Goal: Information Seeking & Learning: Learn about a topic

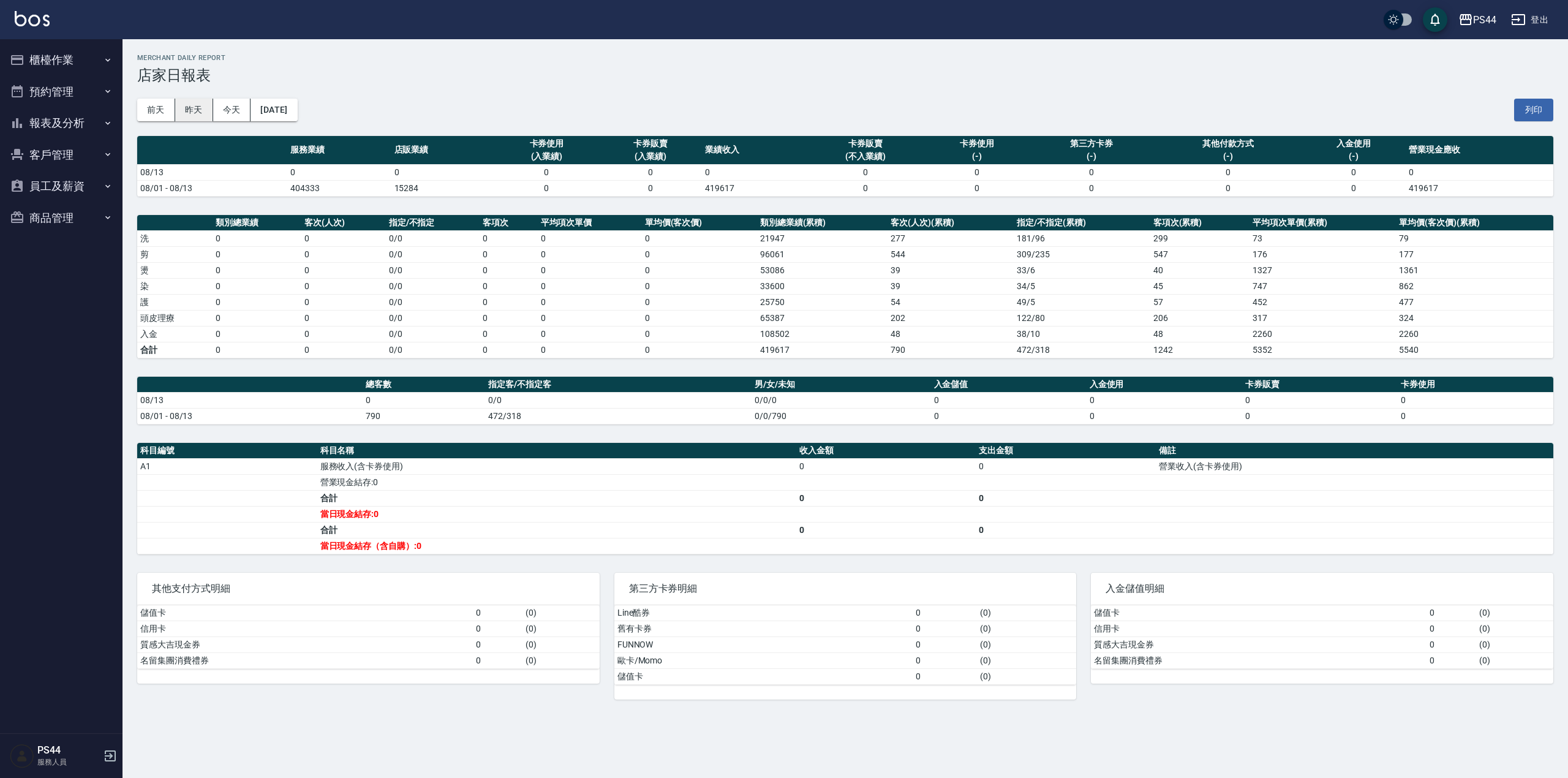
click at [209, 116] on button "昨天" at bounding box center [194, 110] width 38 height 23
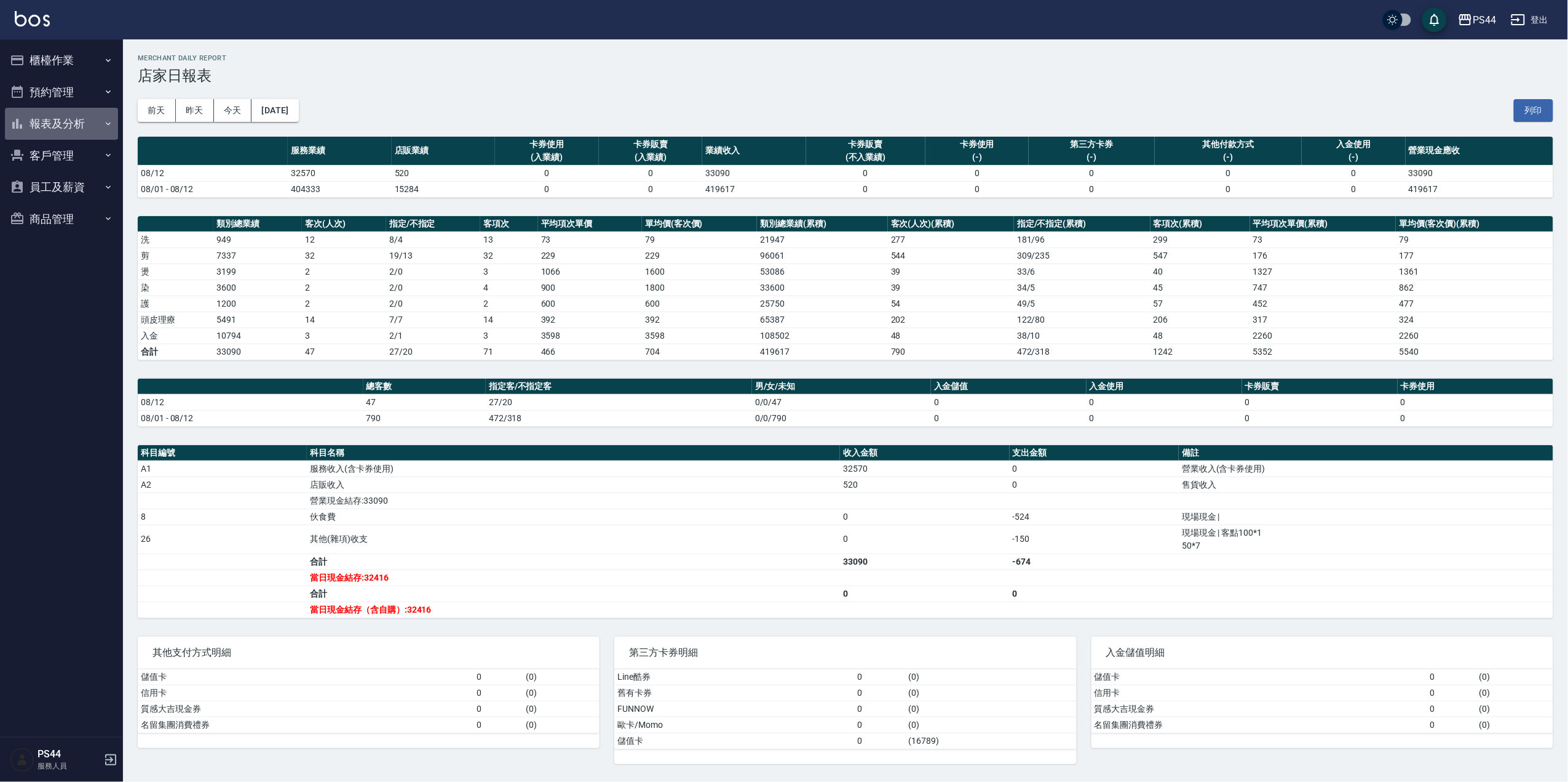
click at [94, 126] on button "報表及分析" at bounding box center [61, 123] width 113 height 32
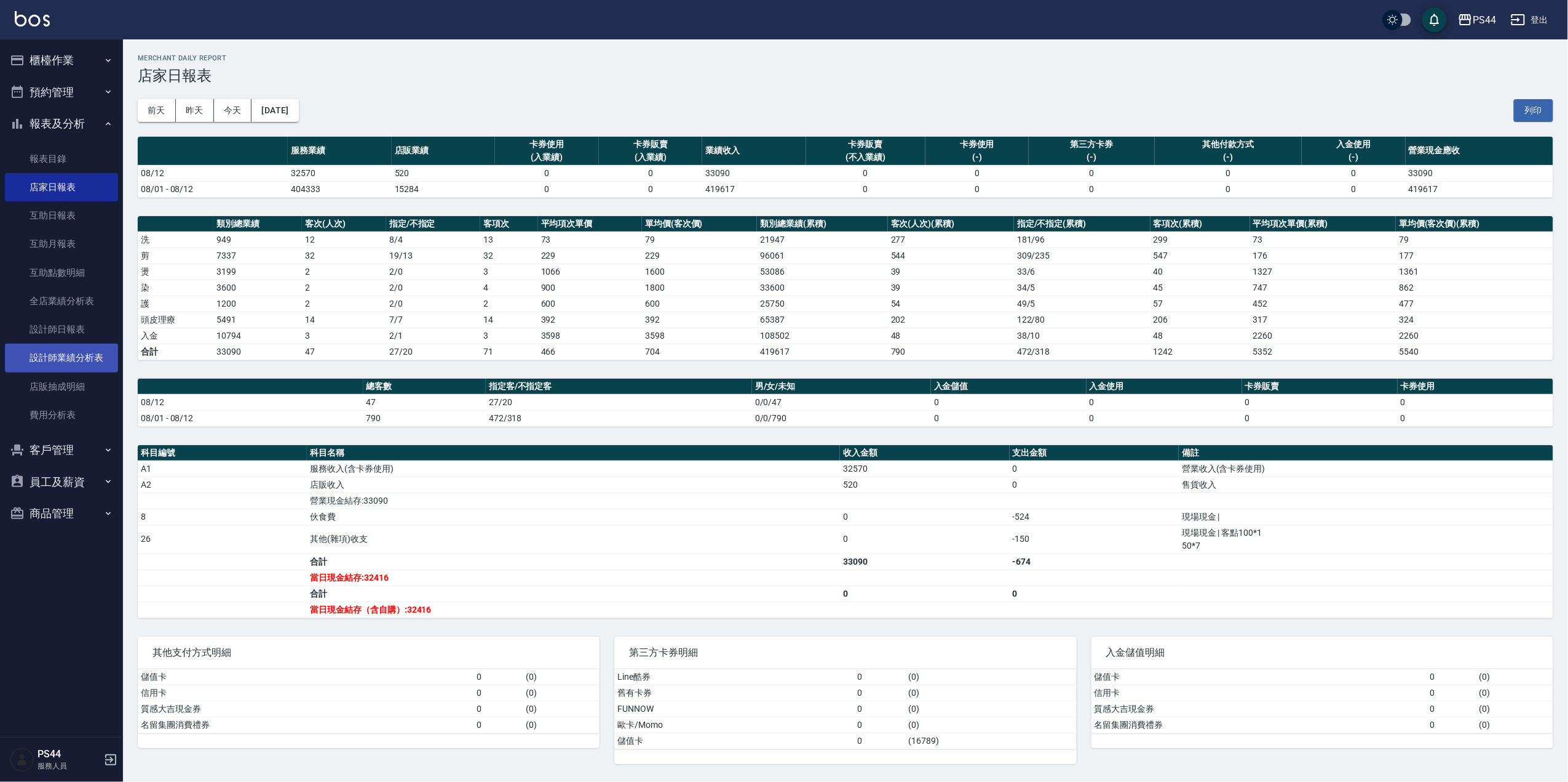
click at [96, 357] on link "設計師業績分析表" at bounding box center [61, 357] width 113 height 28
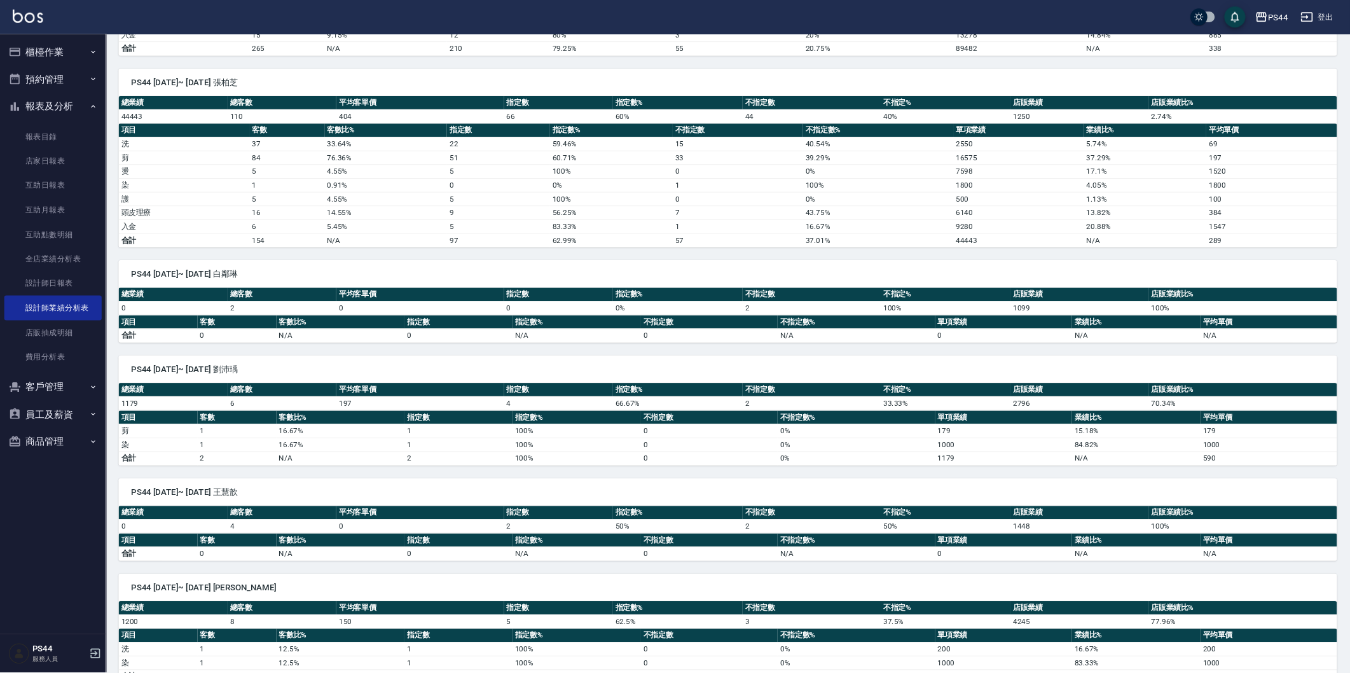
scroll to position [1526, 0]
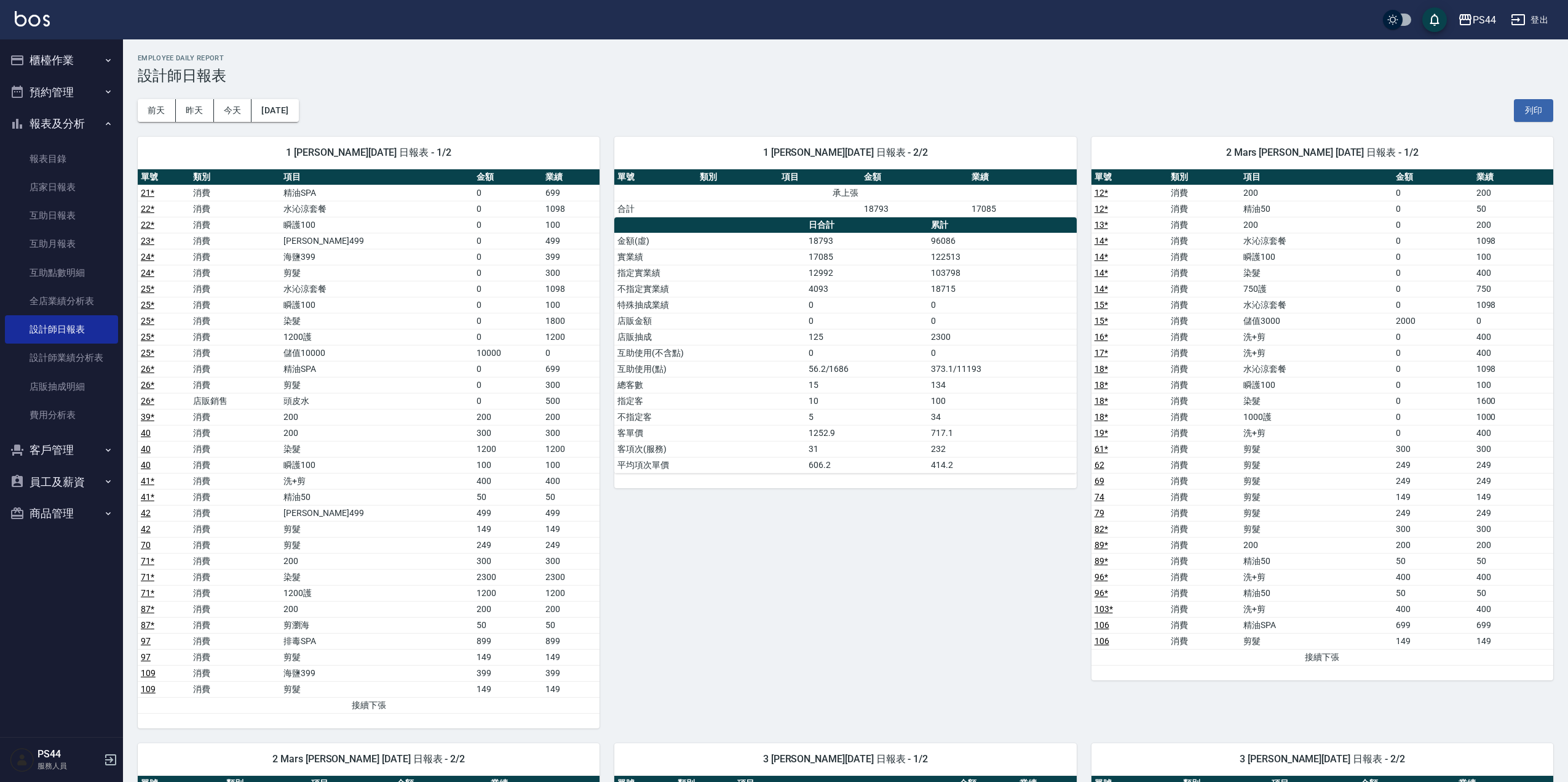
scroll to position [2461, 0]
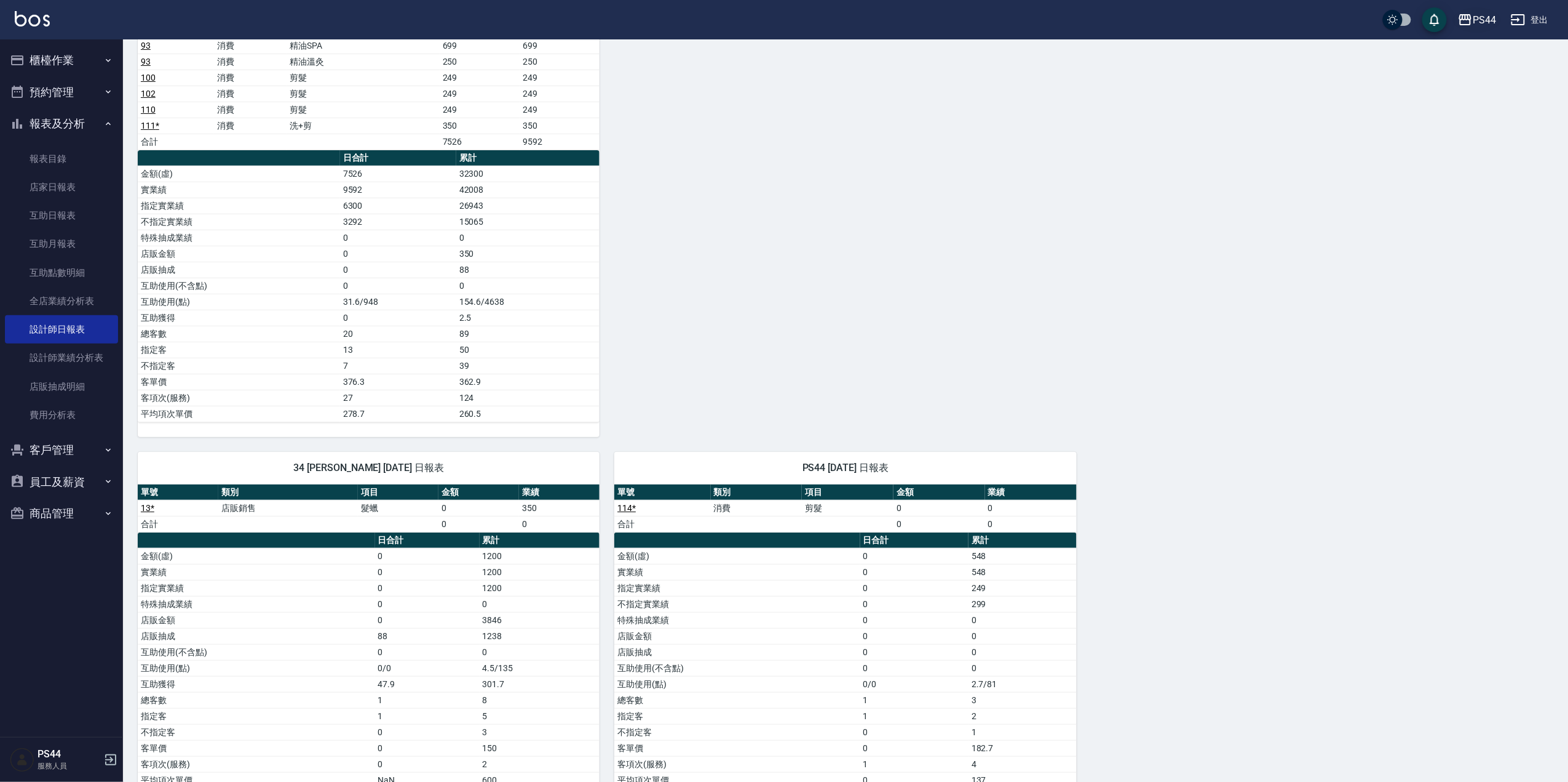
click at [1479, 15] on div "PS44" at bounding box center [1485, 20] width 23 height 15
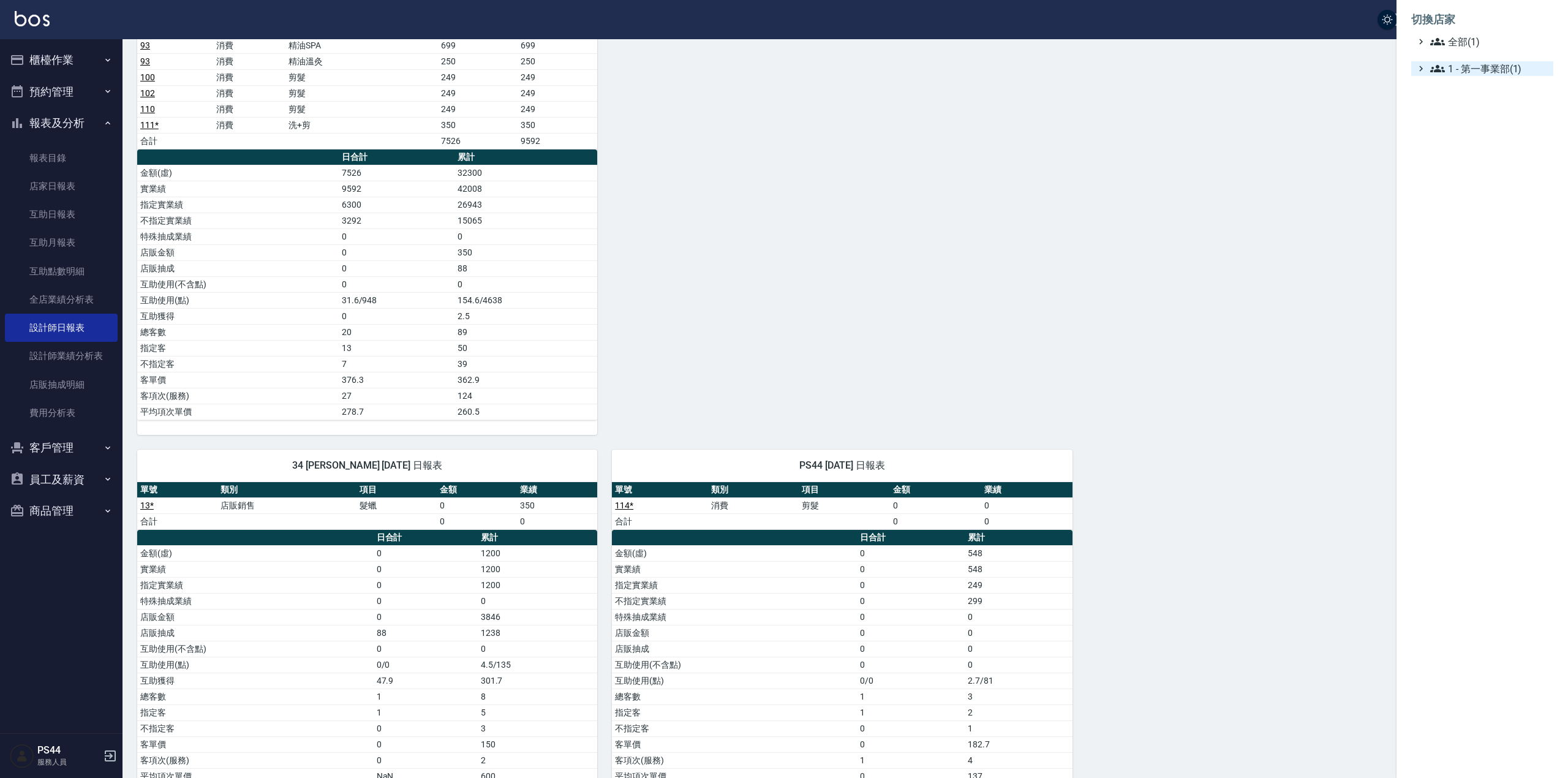
click at [1419, 73] on icon at bounding box center [1420, 67] width 11 height 11
click at [1419, 68] on icon at bounding box center [1421, 68] width 6 height 4
click at [1433, 39] on icon at bounding box center [1437, 41] width 14 height 14
click at [1433, 38] on icon at bounding box center [1437, 41] width 14 height 14
drag, startPoint x: 1346, startPoint y: 116, endPoint x: 1334, endPoint y: 121, distance: 13.0
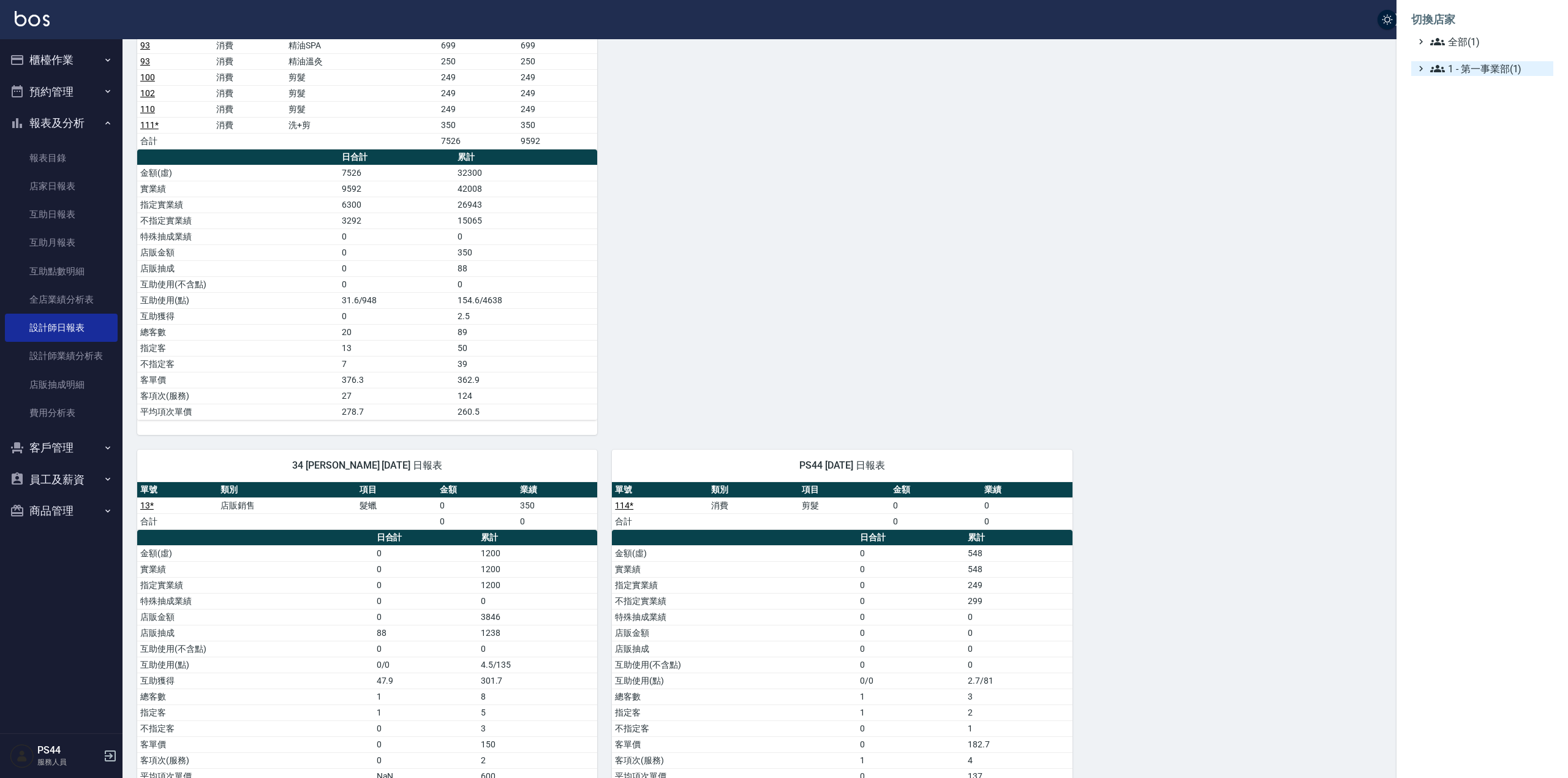
click at [1344, 117] on div at bounding box center [784, 389] width 1568 height 778
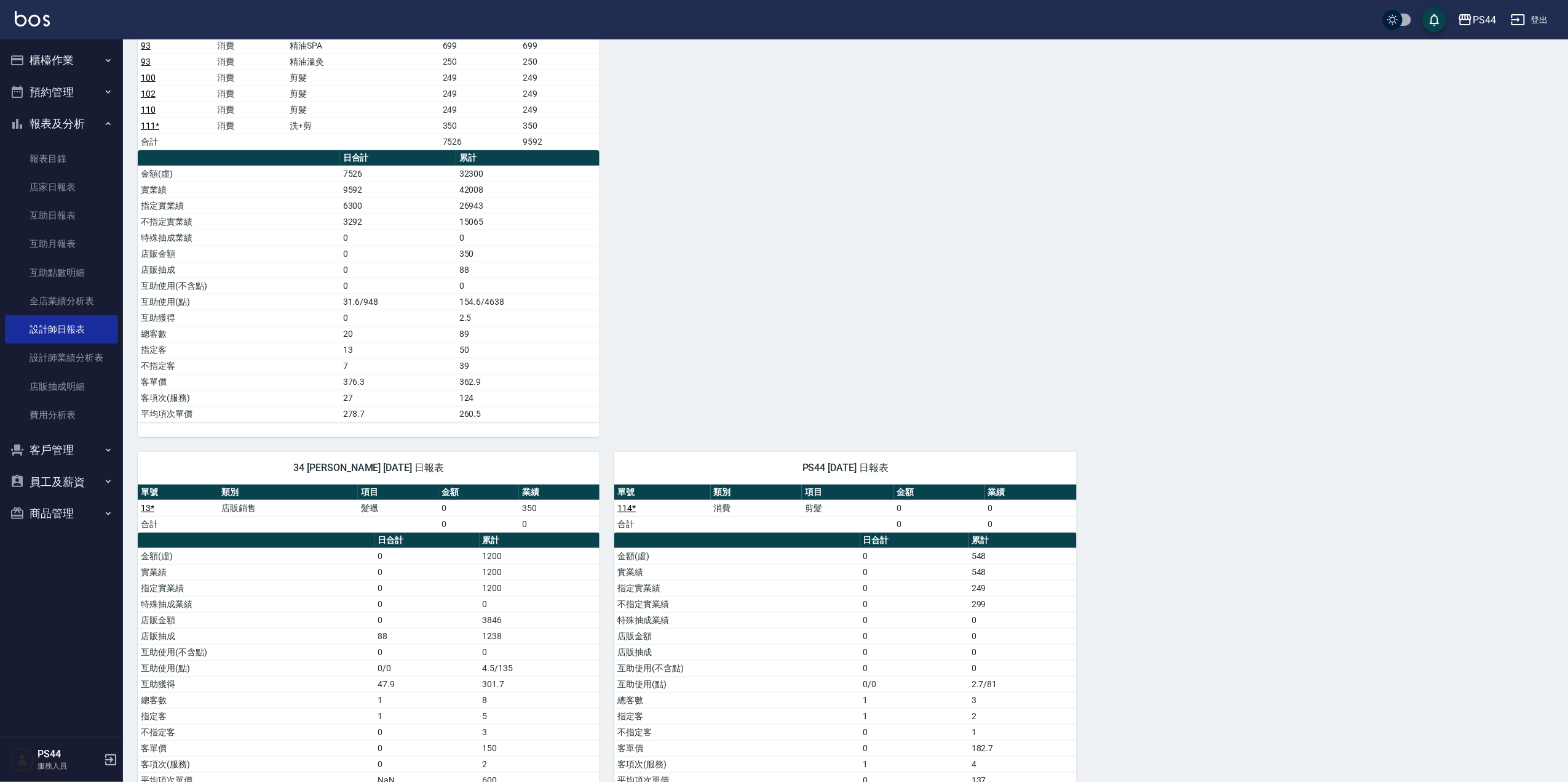
click at [31, 17] on img at bounding box center [32, 18] width 35 height 15
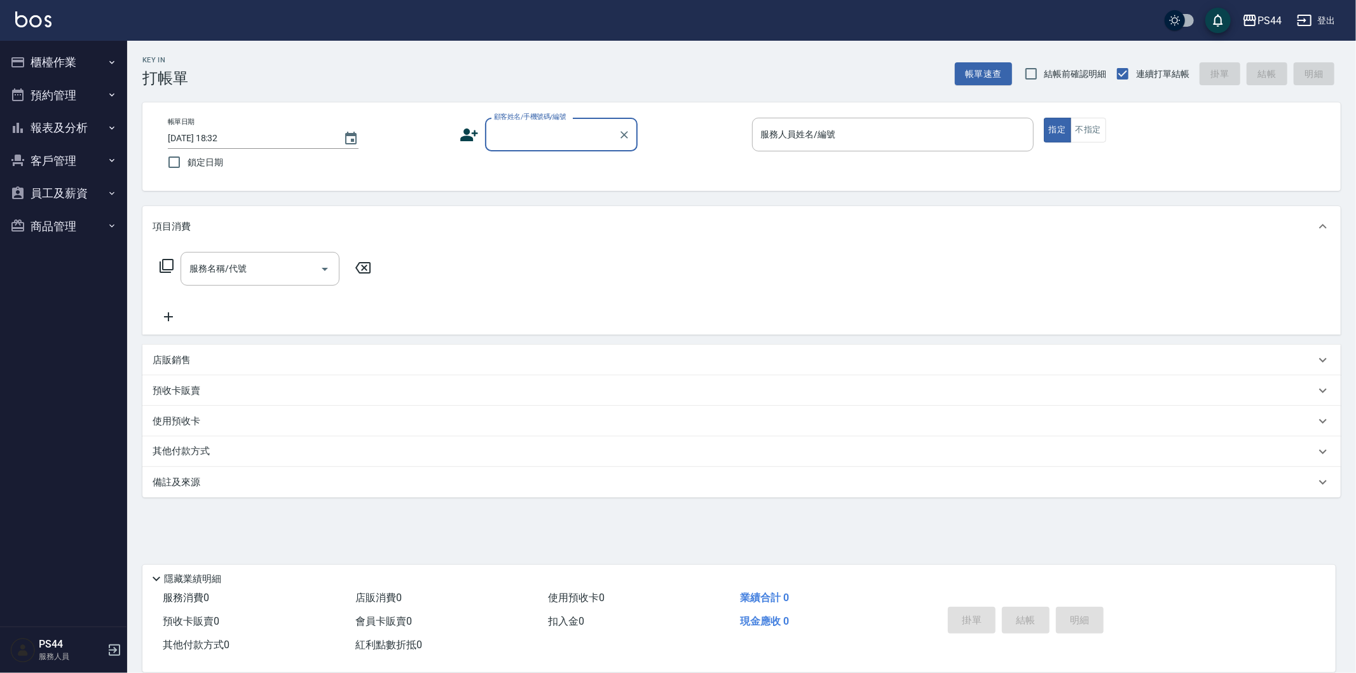
drag, startPoint x: 1374, startPoint y: 4, endPoint x: 59, endPoint y: 51, distance: 1315.8
click at [59, 51] on button "櫃檯作業" at bounding box center [63, 62] width 117 height 33
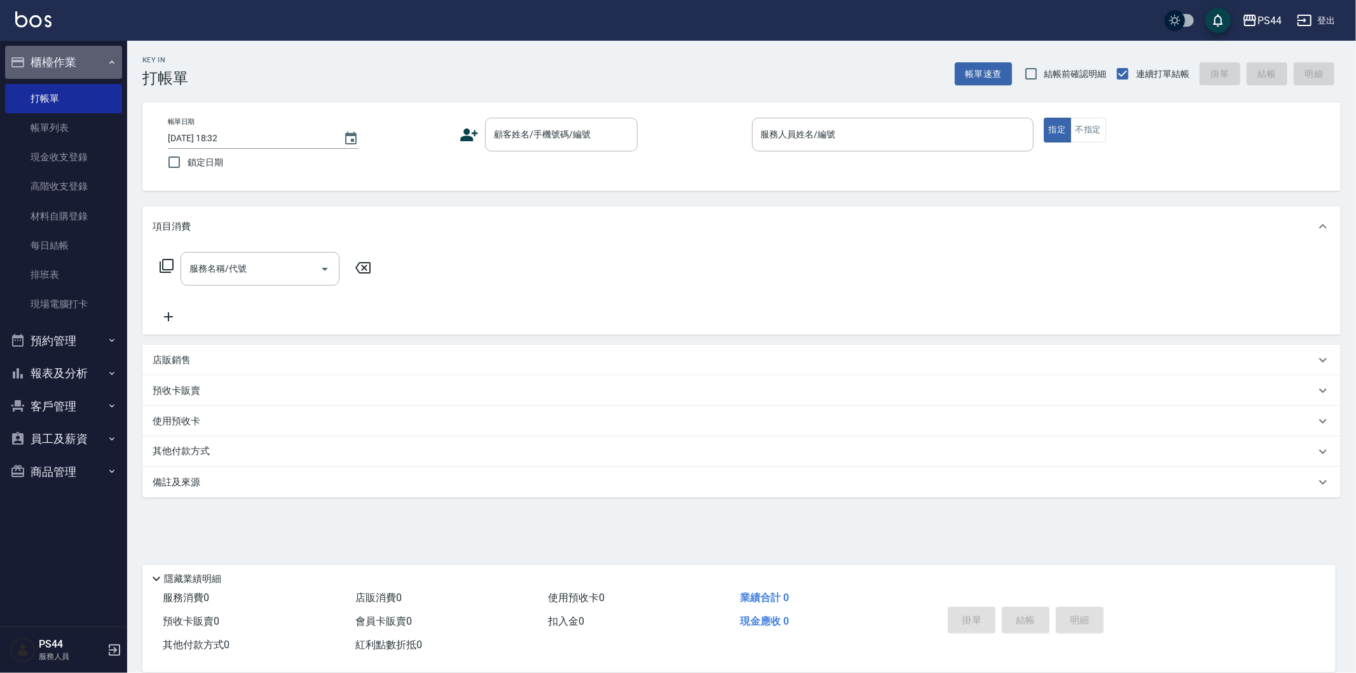
click at [58, 50] on button "櫃檯作業" at bounding box center [63, 62] width 117 height 33
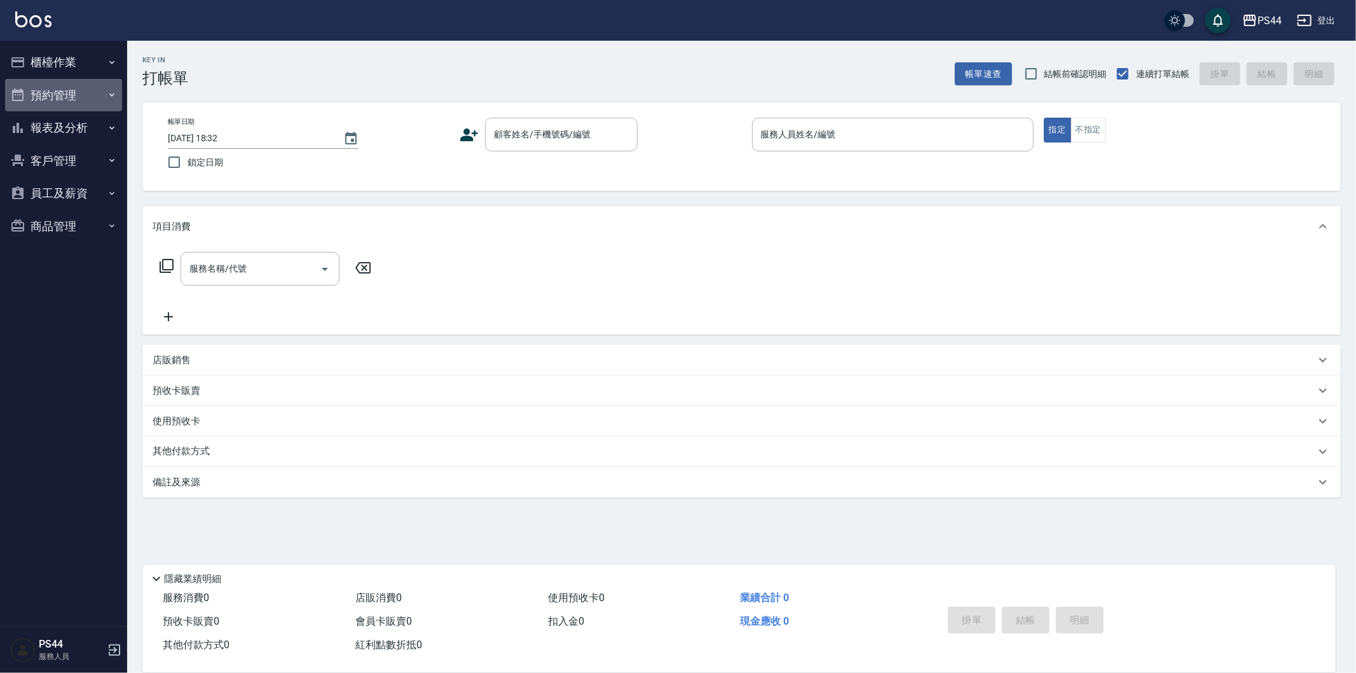
click at [78, 90] on button "預約管理" at bounding box center [63, 95] width 117 height 33
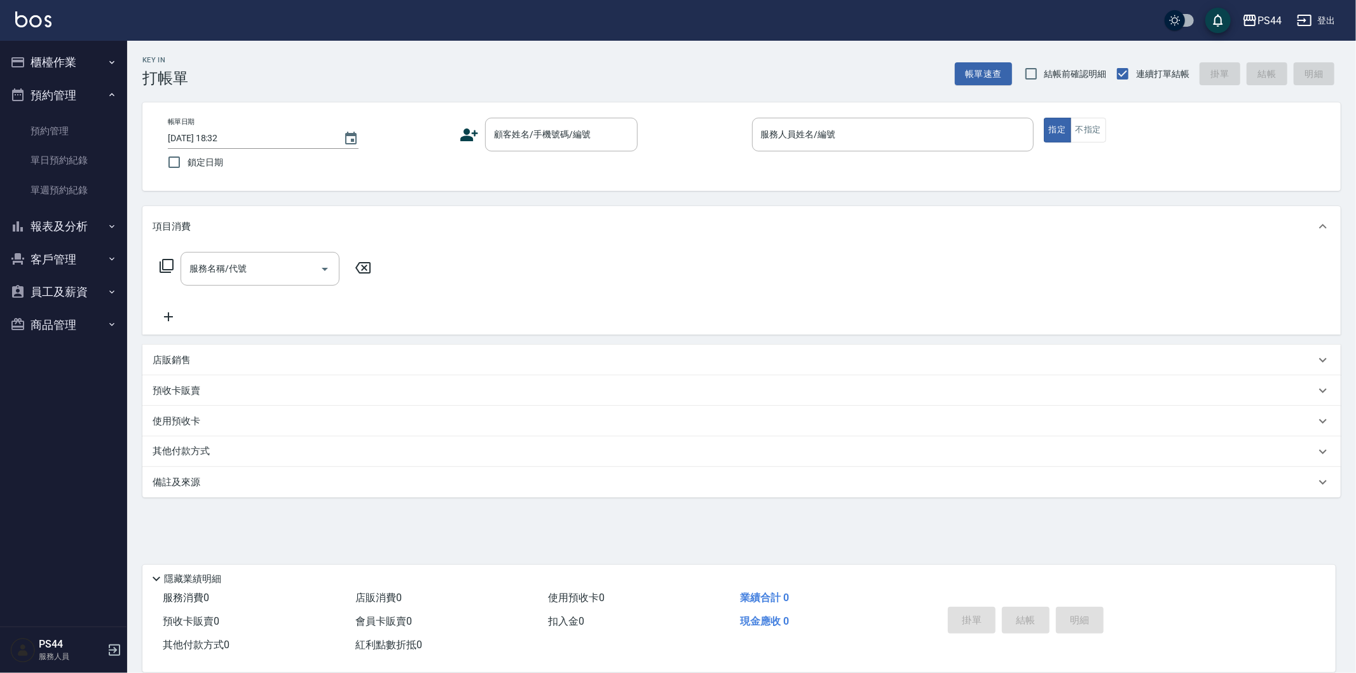
click at [78, 88] on button "預約管理" at bounding box center [63, 95] width 117 height 33
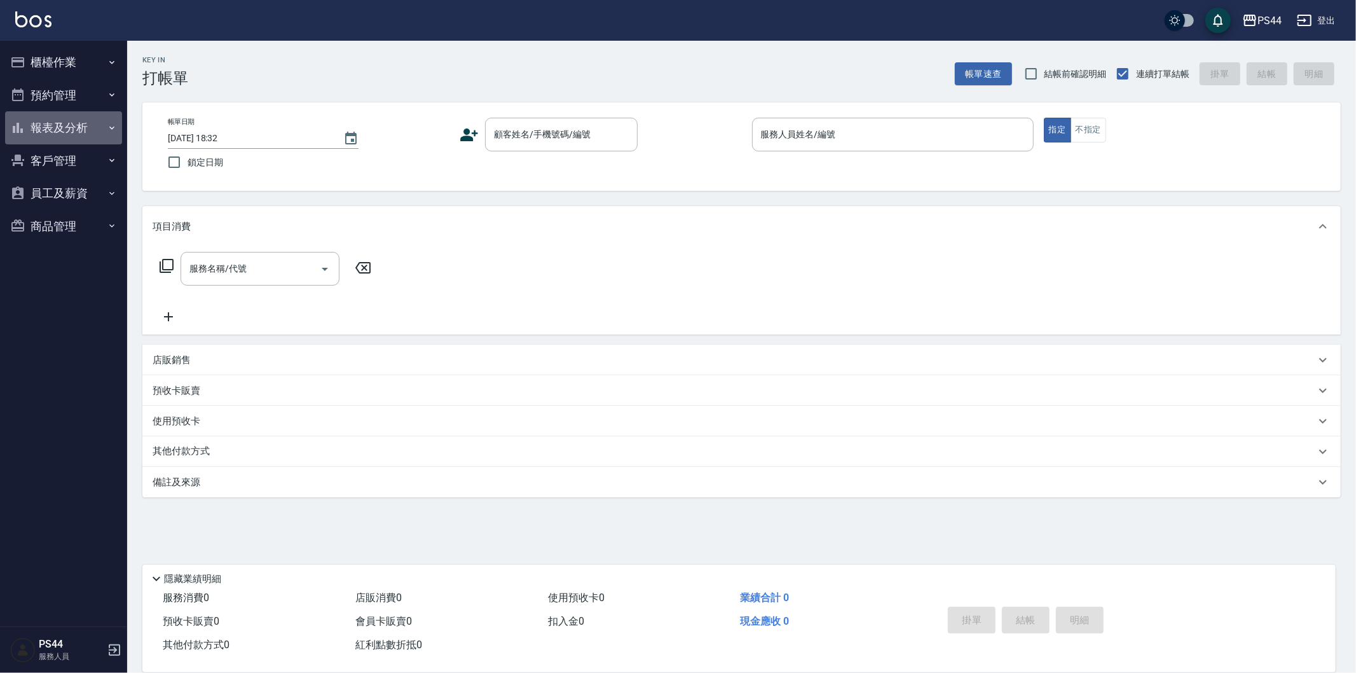
click at [80, 135] on button "報表及分析" at bounding box center [63, 127] width 117 height 33
